Goal: Use online tool/utility: Utilize a website feature to perform a specific function

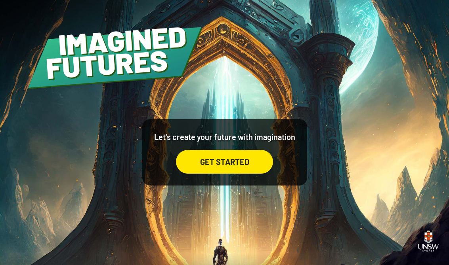
scroll to position [4, 0]
click at [204, 165] on div "GET STARTED" at bounding box center [224, 162] width 97 height 24
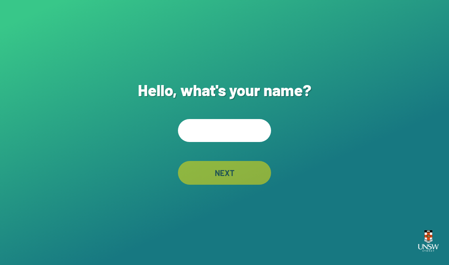
click at [210, 137] on input "text" at bounding box center [224, 130] width 93 height 23
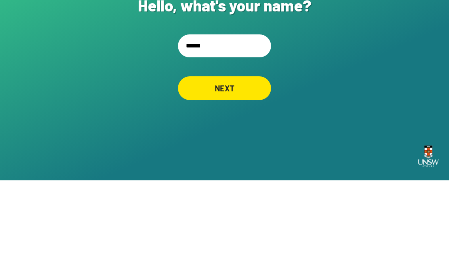
type input "*******"
click at [209, 162] on div "NEXT" at bounding box center [224, 173] width 89 height 23
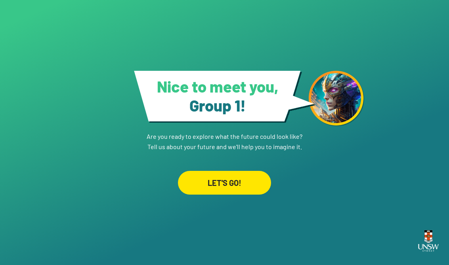
click at [214, 177] on div "LET'S GO!" at bounding box center [224, 183] width 93 height 24
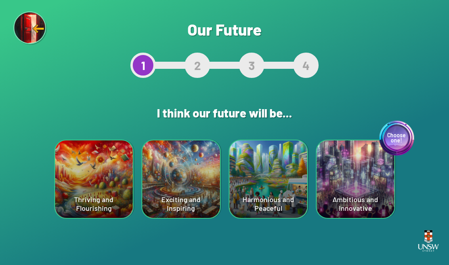
click at [366, 180] on div "Choose one! Ambitious and Innovative" at bounding box center [356, 180] width 78 height 78
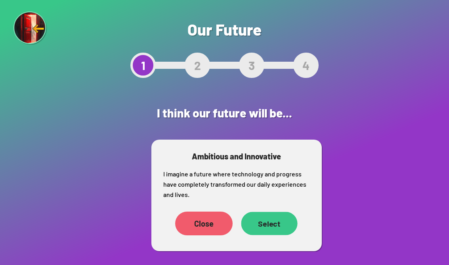
click at [266, 233] on div "Select" at bounding box center [269, 223] width 56 height 23
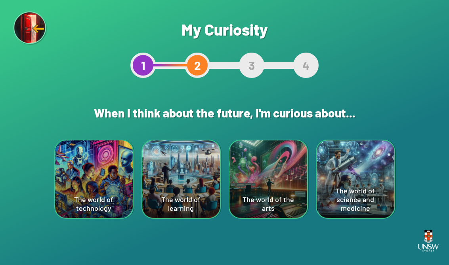
click at [353, 165] on div "The world of science and medicine" at bounding box center [356, 180] width 78 height 78
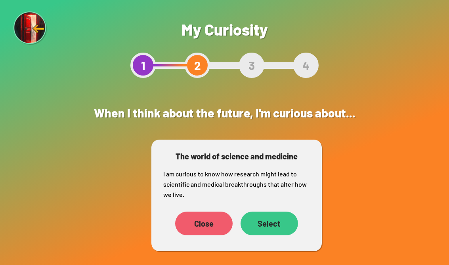
click at [286, 220] on div "Select" at bounding box center [268, 224] width 57 height 24
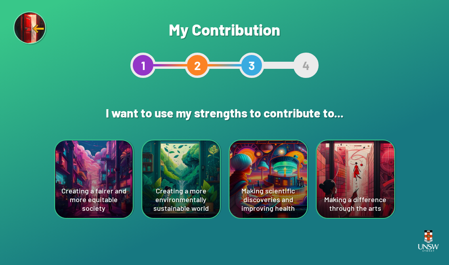
click at [358, 173] on div "Making a difference through the arts" at bounding box center [356, 180] width 78 height 78
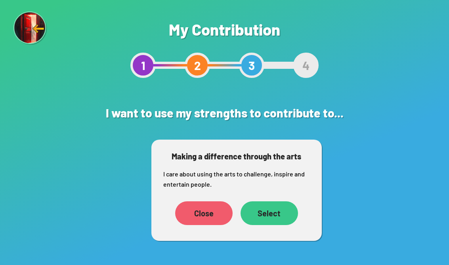
click at [281, 213] on div "Select" at bounding box center [268, 214] width 57 height 24
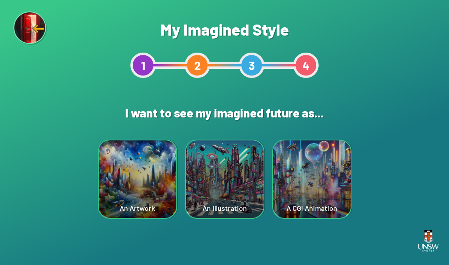
click at [325, 181] on div "A CGI Animation" at bounding box center [312, 180] width 78 height 78
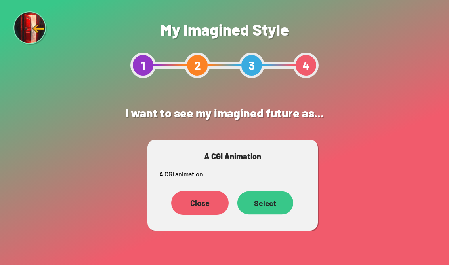
click at [274, 204] on div "Select" at bounding box center [265, 203] width 56 height 23
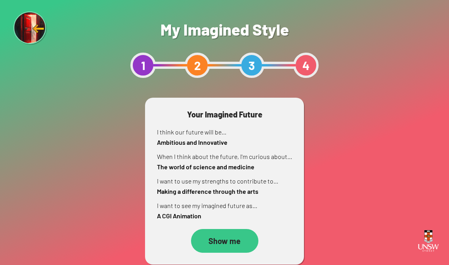
click at [237, 238] on div "Show me" at bounding box center [224, 241] width 67 height 24
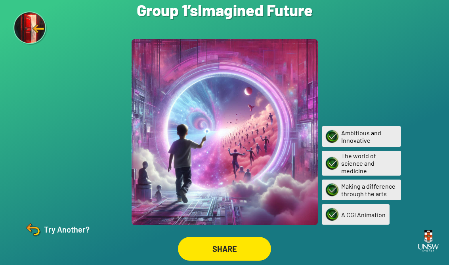
click at [222, 250] on div "SHARE" at bounding box center [224, 249] width 93 height 24
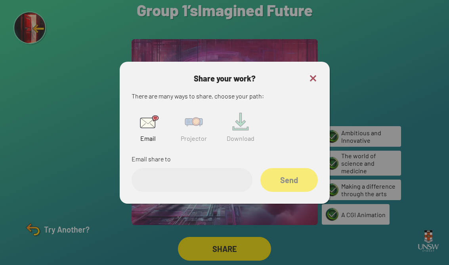
click at [189, 128] on img at bounding box center [193, 121] width 25 height 25
click at [155, 186] on input "text" at bounding box center [192, 180] width 121 height 24
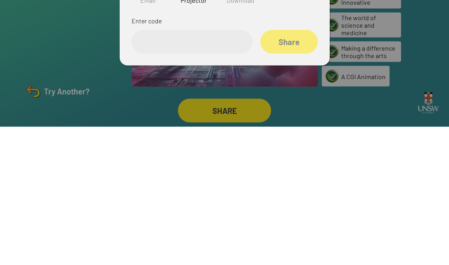
click at [436, 76] on div at bounding box center [224, 132] width 449 height 265
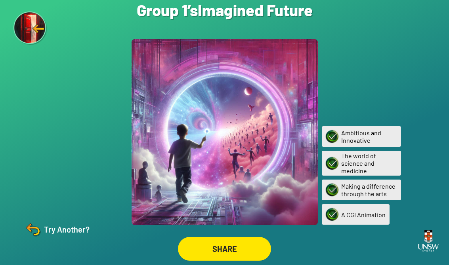
scroll to position [12, 0]
click at [49, 229] on div "Try Another?" at bounding box center [56, 229] width 66 height 19
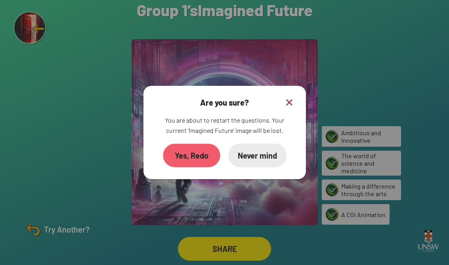
click at [182, 148] on div "Yes, Redo" at bounding box center [191, 156] width 57 height 24
